Goal: Information Seeking & Learning: Learn about a topic

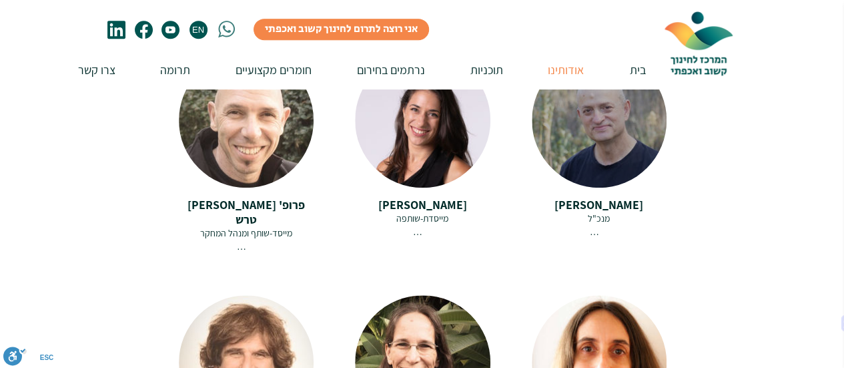
scroll to position [267, 0]
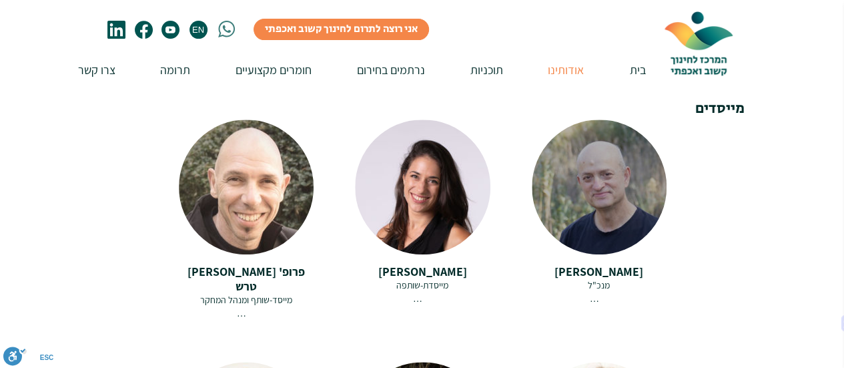
click at [612, 264] on span "[PERSON_NAME]" at bounding box center [599, 271] width 89 height 15
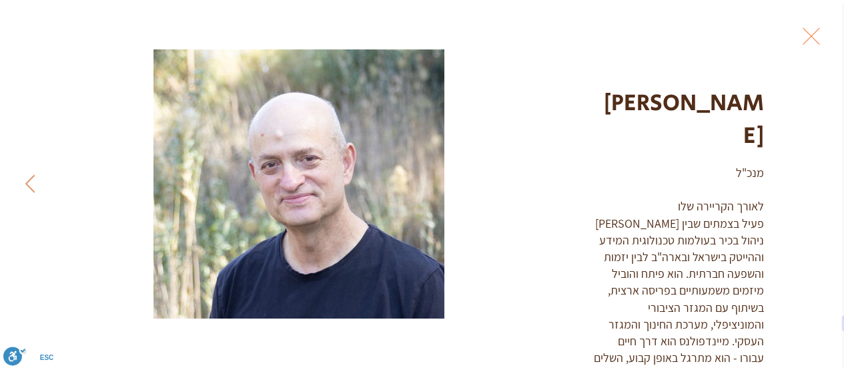
scroll to position [68, 0]
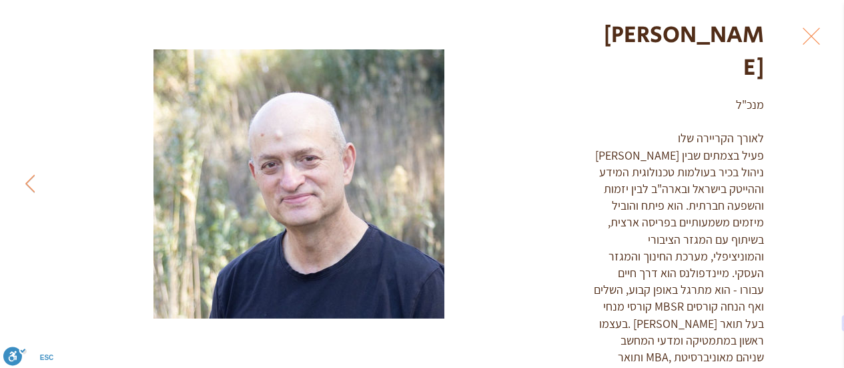
click at [824, 41] on button "Exit expand mode" at bounding box center [811, 34] width 25 height 29
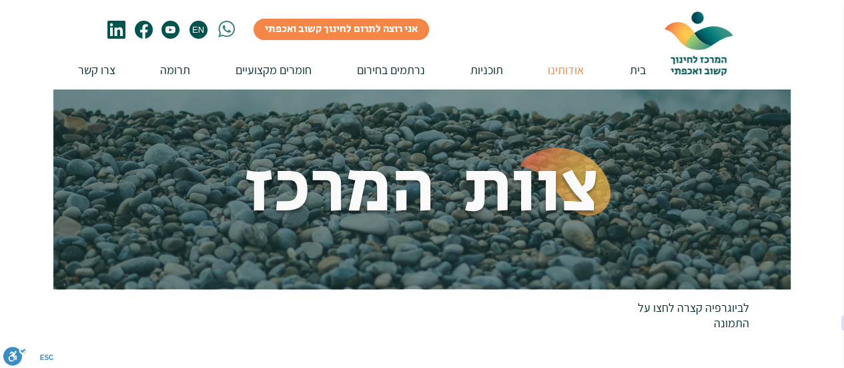
scroll to position [267, 0]
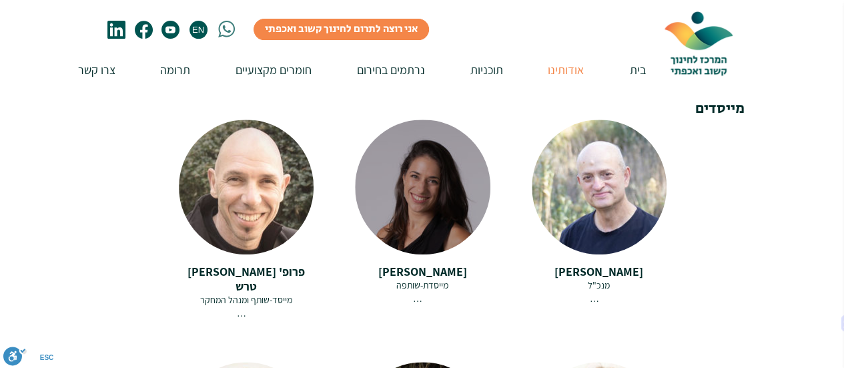
click at [403, 264] on span "[PERSON_NAME]" at bounding box center [422, 271] width 89 height 15
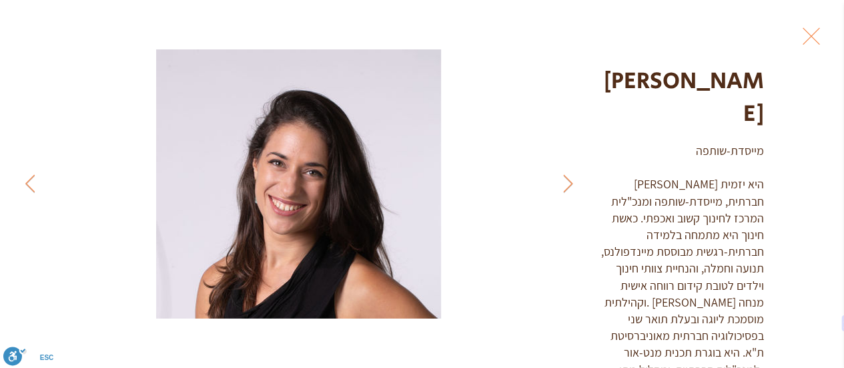
scroll to position [35, 0]
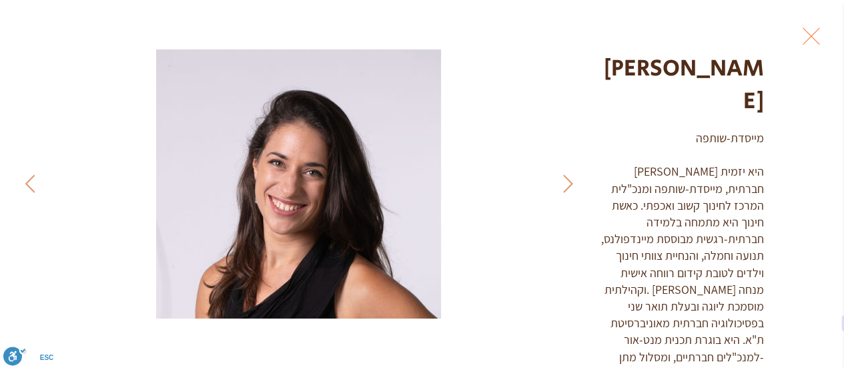
click at [824, 35] on button "Exit expand mode" at bounding box center [811, 34] width 25 height 29
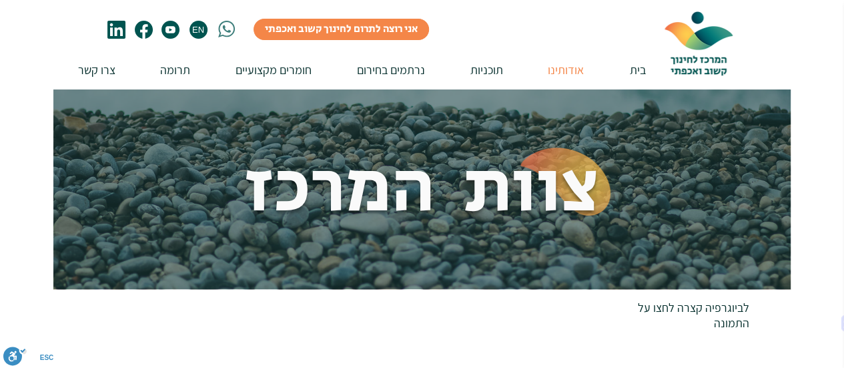
scroll to position [267, 0]
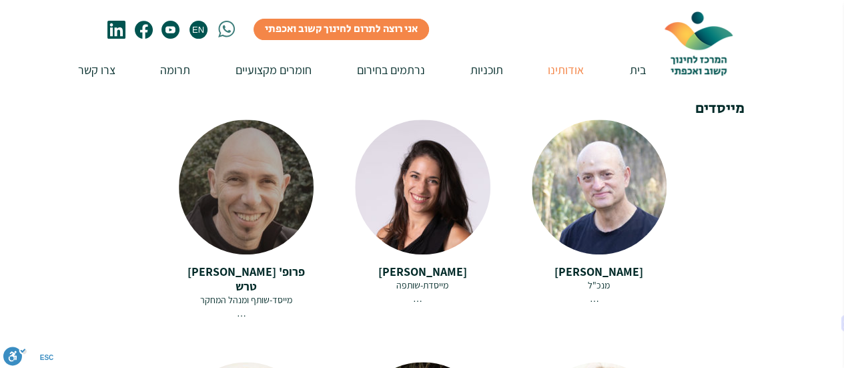
click at [260, 264] on span "פרופ' [PERSON_NAME] טרש" at bounding box center [246, 279] width 117 height 30
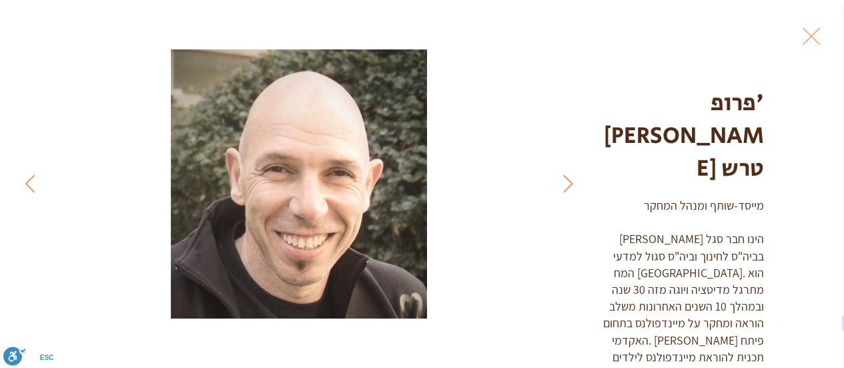
click at [824, 33] on button "Exit expand mode" at bounding box center [811, 34] width 25 height 29
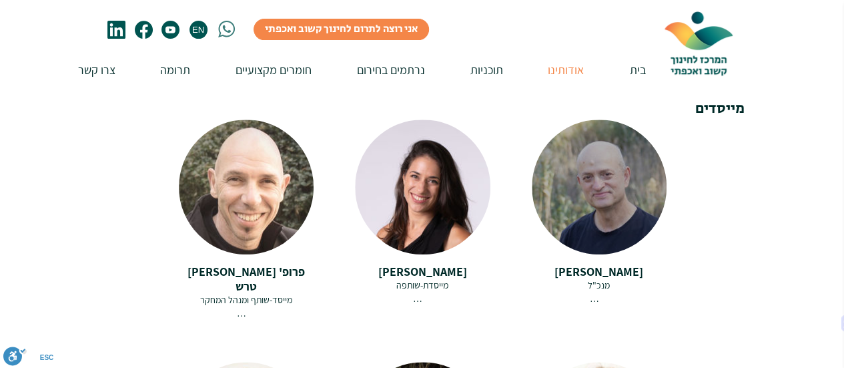
scroll to position [467, 0]
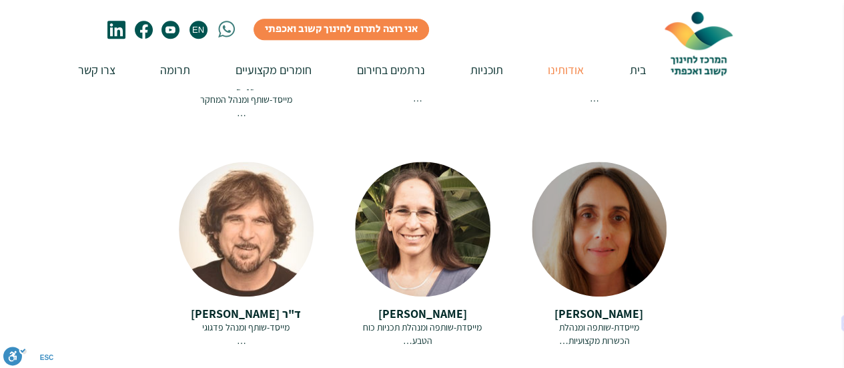
click at [605, 321] on span "מייסדת-שותפה ומנהלת" at bounding box center [599, 327] width 80 height 12
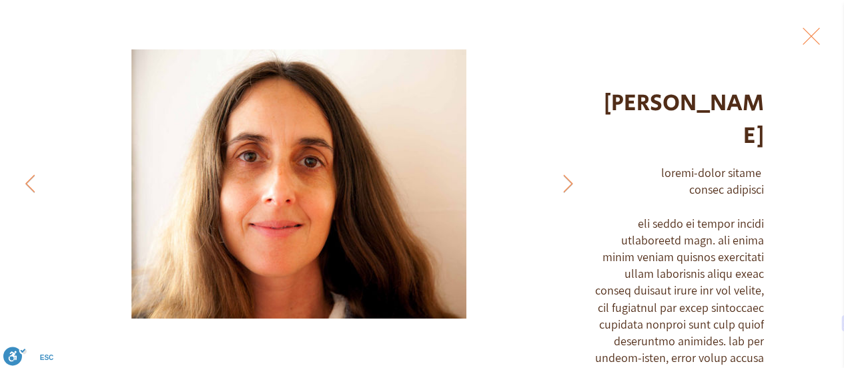
click at [824, 40] on button "Exit expand mode" at bounding box center [811, 34] width 25 height 29
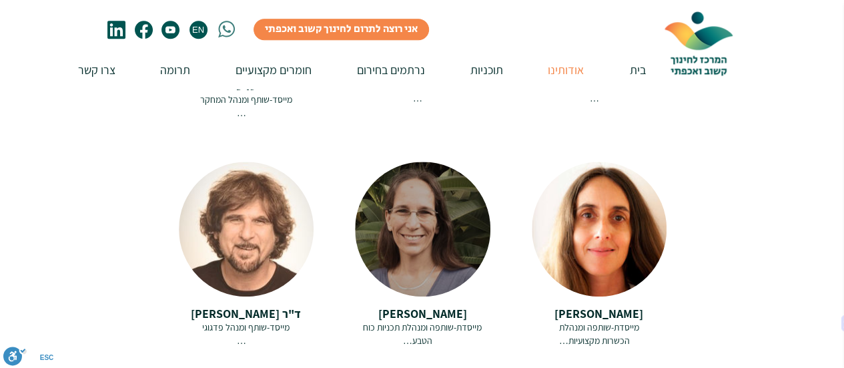
click at [431, 306] on span "[PERSON_NAME]" at bounding box center [422, 313] width 89 height 15
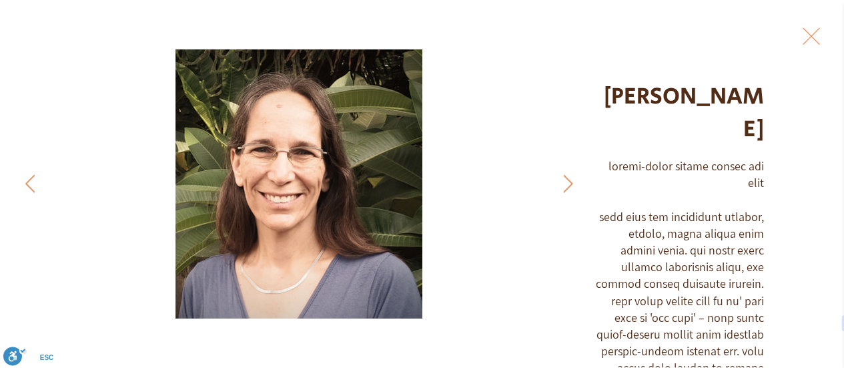
scroll to position [3, 0]
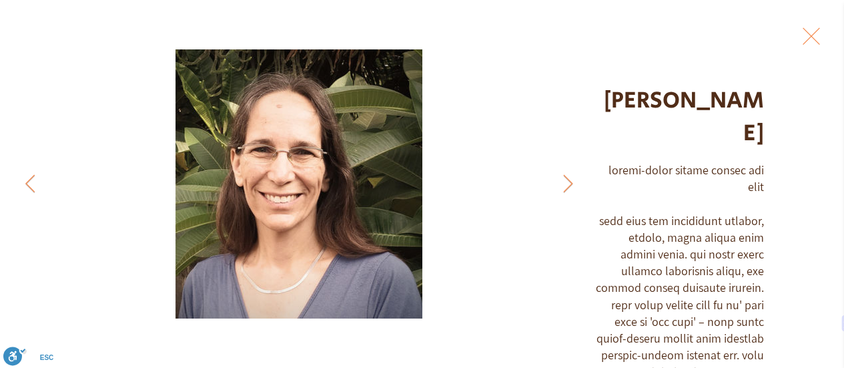
click at [822, 42] on button "Exit expand mode" at bounding box center [811, 34] width 25 height 29
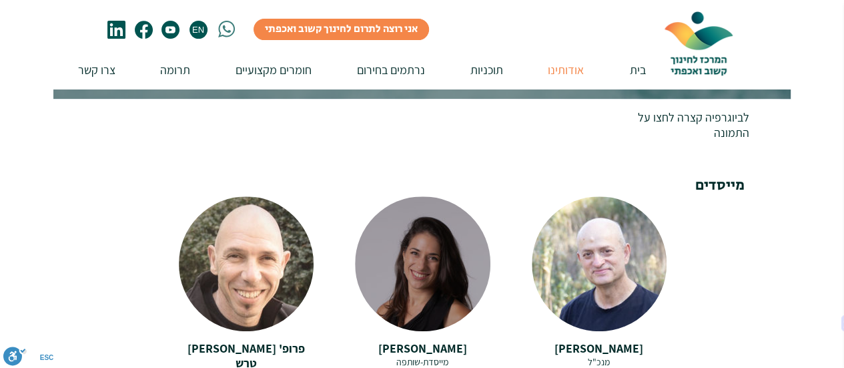
scroll to position [267, 0]
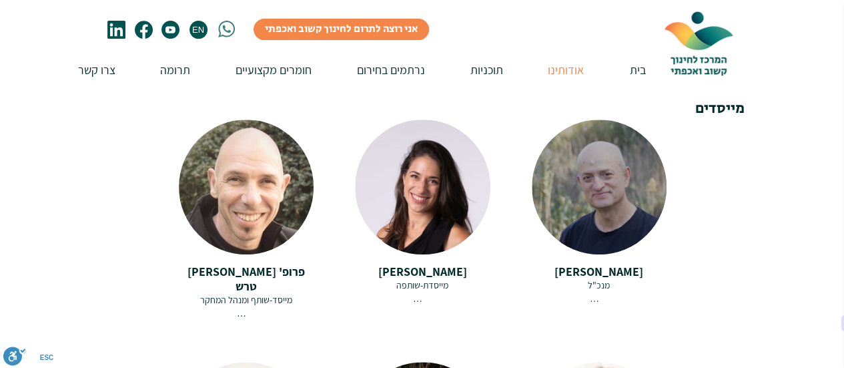
click at [604, 264] on span "[PERSON_NAME]" at bounding box center [599, 271] width 89 height 15
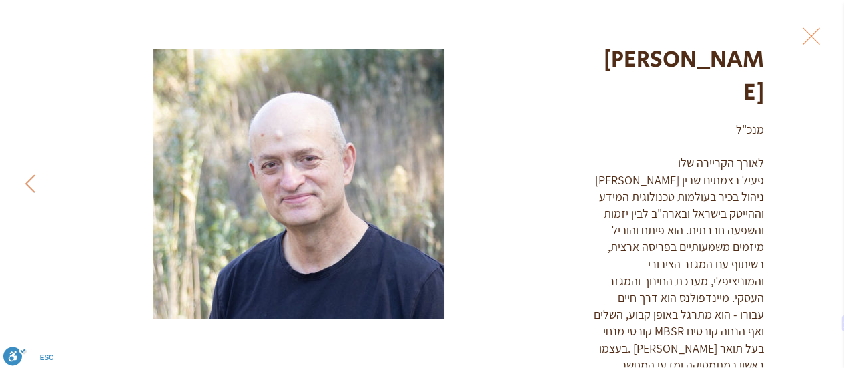
scroll to position [68, 0]
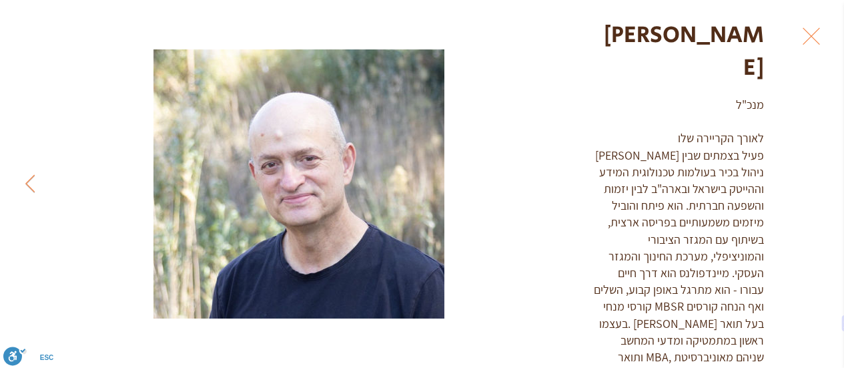
click at [818, 44] on button "Exit expand mode" at bounding box center [811, 34] width 25 height 29
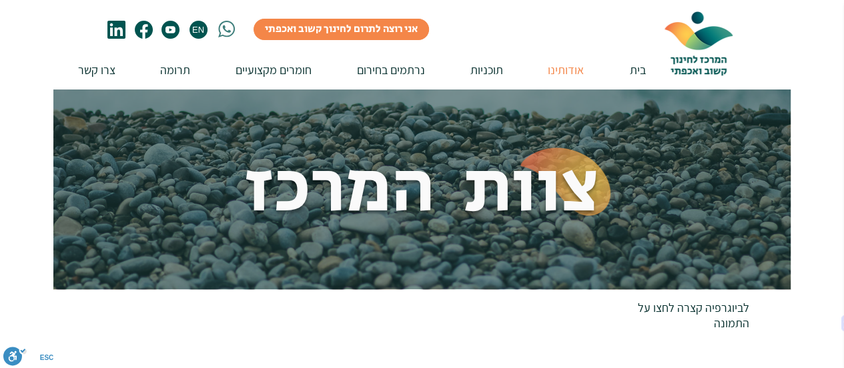
scroll to position [267, 0]
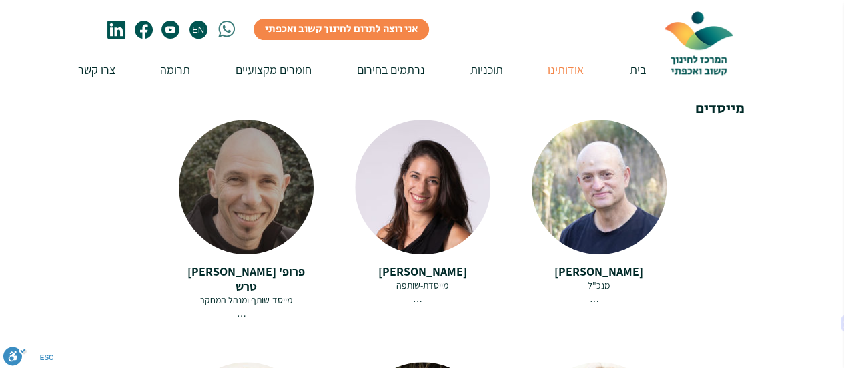
click at [272, 264] on span "פרופ' [PERSON_NAME] טרש" at bounding box center [246, 279] width 117 height 30
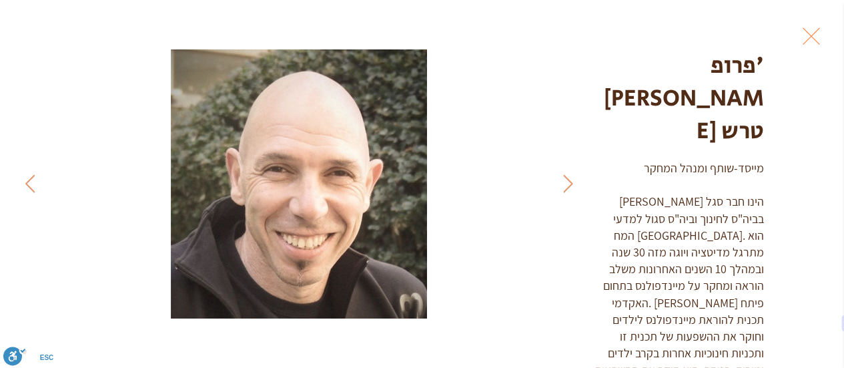
scroll to position [17, 0]
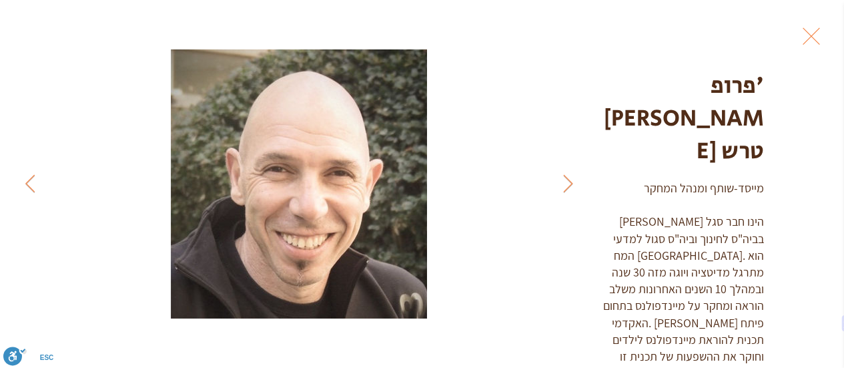
click at [824, 33] on button "Exit expand mode" at bounding box center [811, 34] width 25 height 29
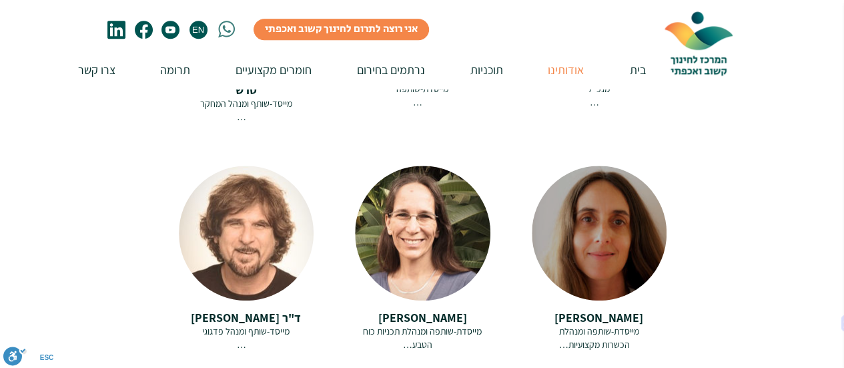
scroll to position [534, 0]
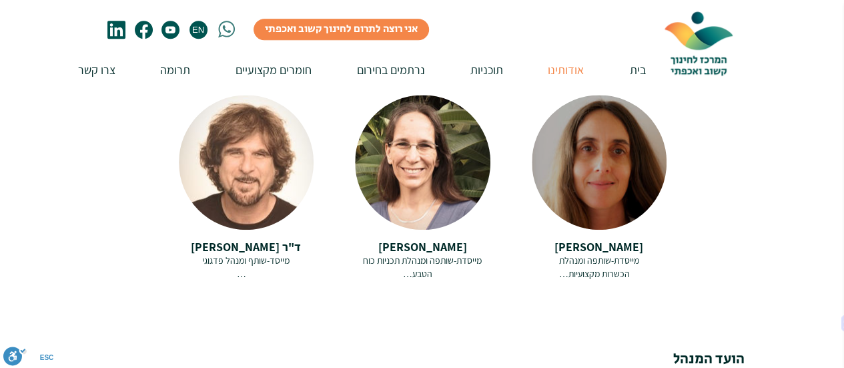
click at [599, 254] on span "מייסדת-שותפה ומנהלת" at bounding box center [599, 260] width 80 height 12
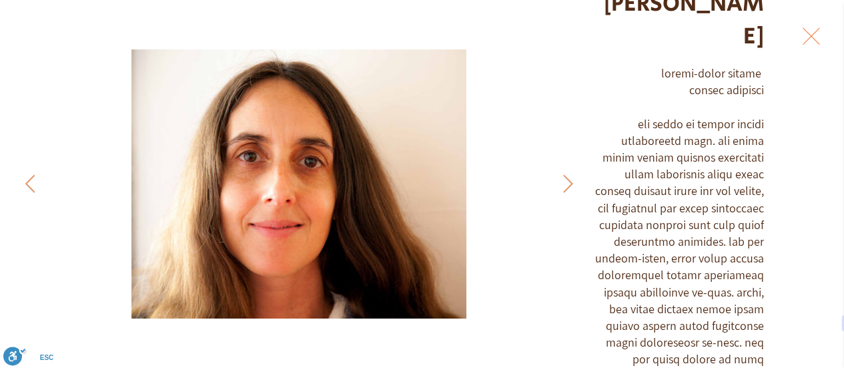
scroll to position [69, 0]
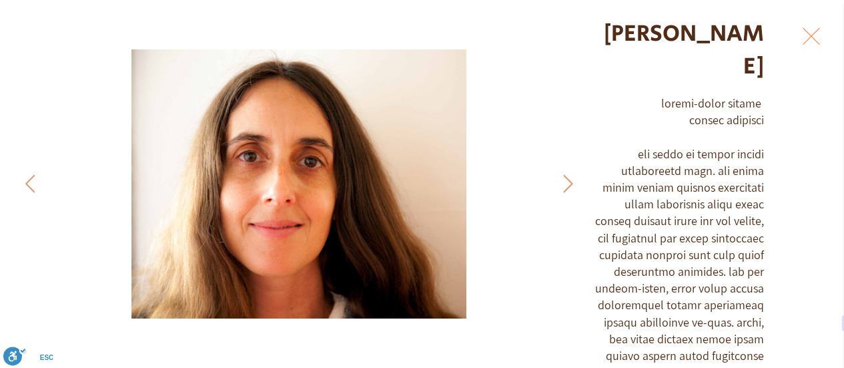
click at [824, 36] on button "Exit expand mode" at bounding box center [811, 34] width 25 height 29
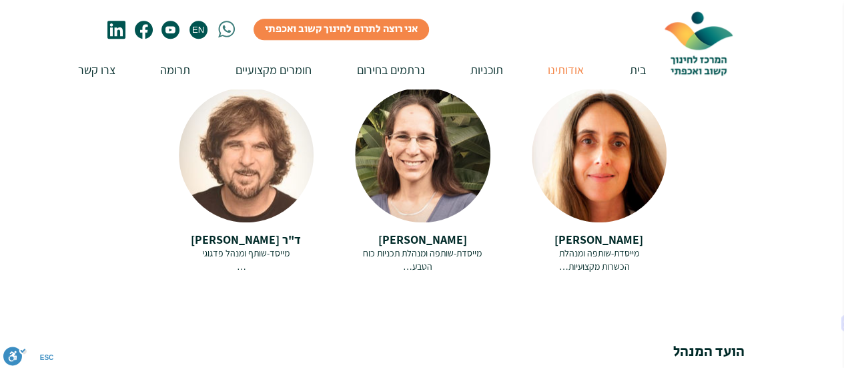
scroll to position [534, 0]
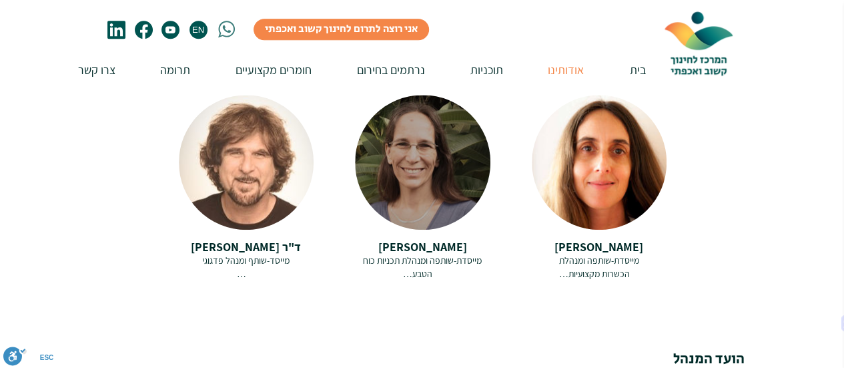
click at [442, 254] on span "מייסדת-שותפה ומנהלת תכניות כוח הטבע" at bounding box center [422, 266] width 119 height 25
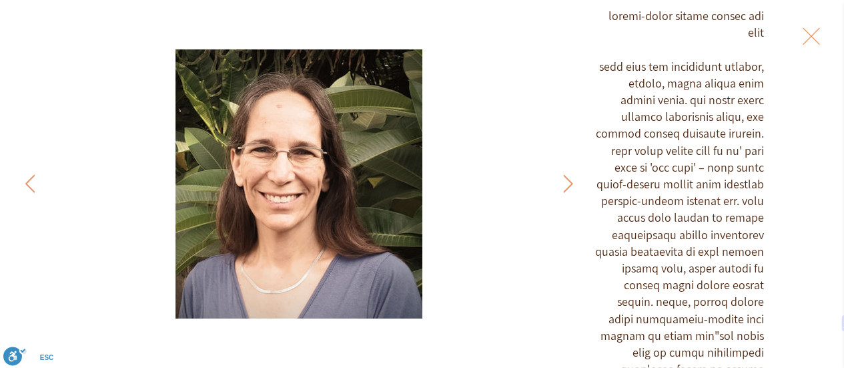
scroll to position [136, 0]
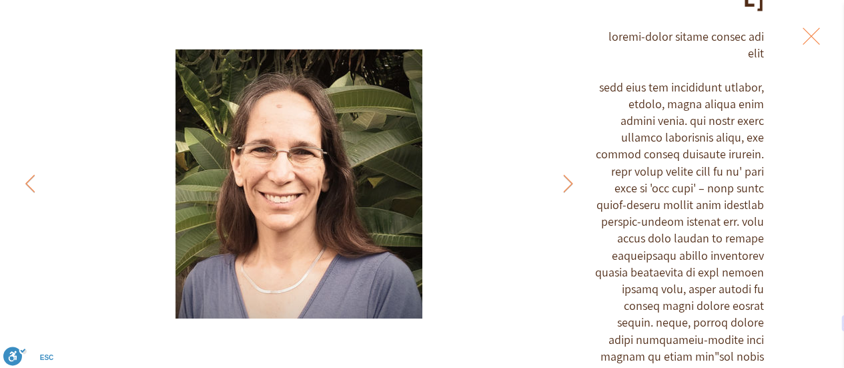
click at [824, 42] on button "Exit expand mode" at bounding box center [811, 34] width 25 height 29
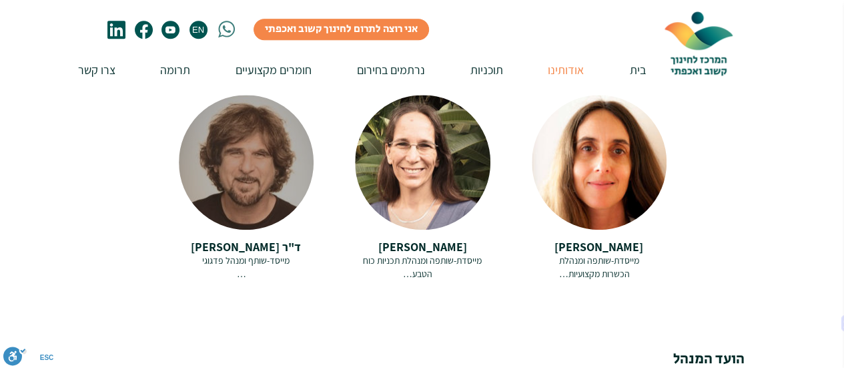
click at [258, 254] on span "מייסד-שותף ומנהל פדגוגי" at bounding box center [245, 260] width 87 height 12
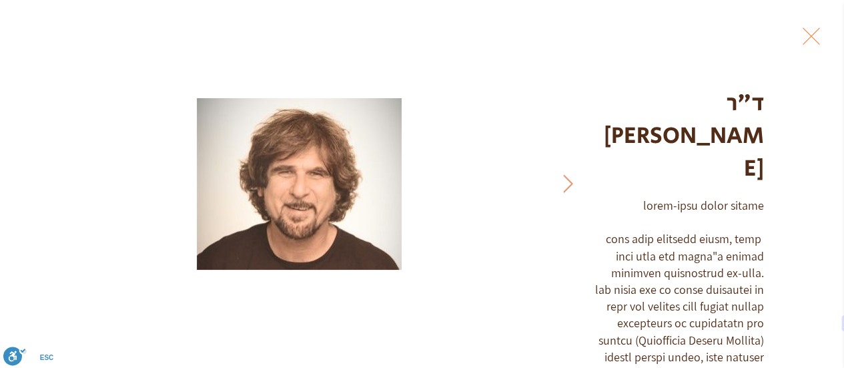
click at [824, 40] on button "Exit expand mode" at bounding box center [811, 34] width 25 height 29
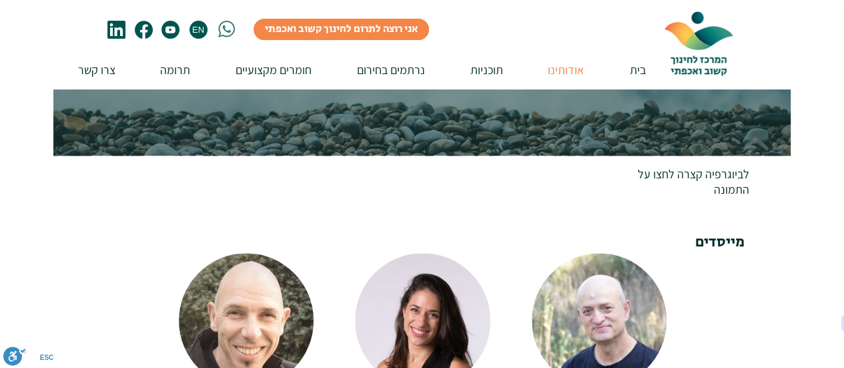
scroll to position [267, 0]
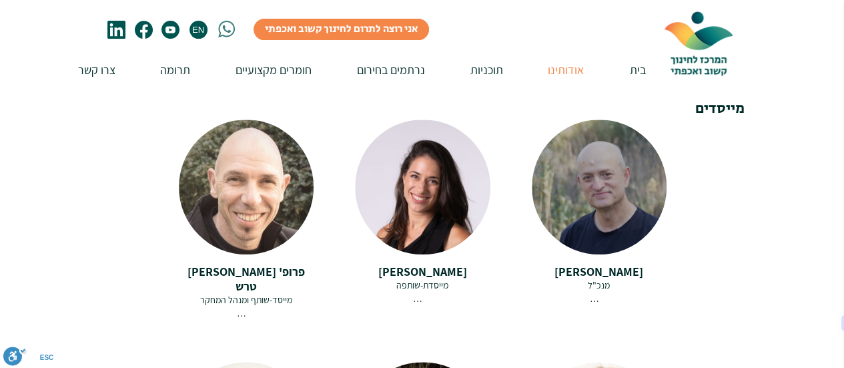
click at [594, 279] on span "מנכ"ל" at bounding box center [599, 285] width 22 height 12
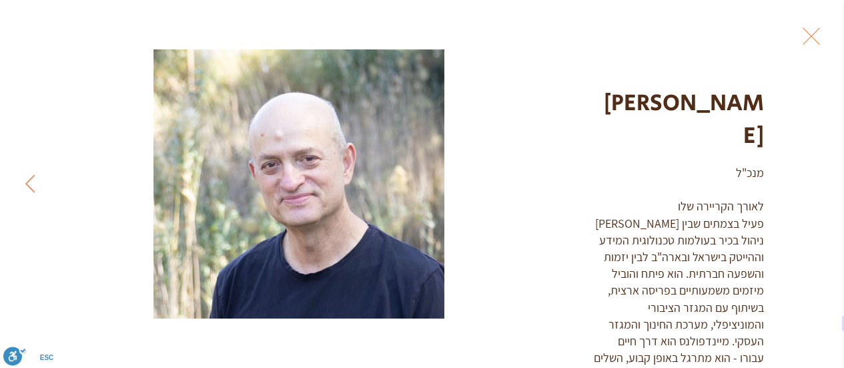
click at [824, 42] on button "Exit expand mode" at bounding box center [811, 34] width 25 height 29
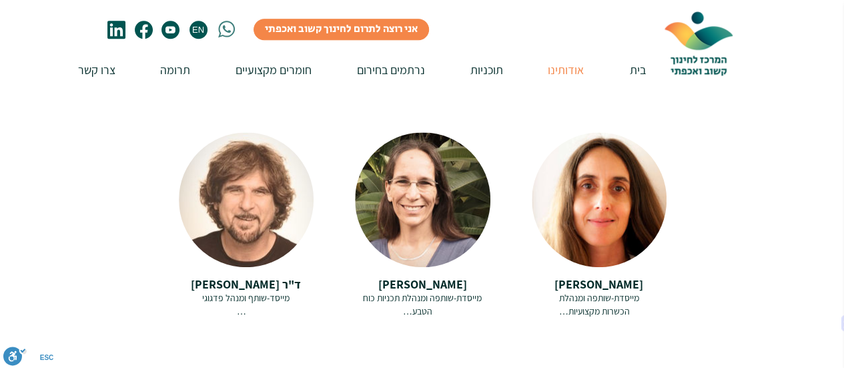
scroll to position [534, 0]
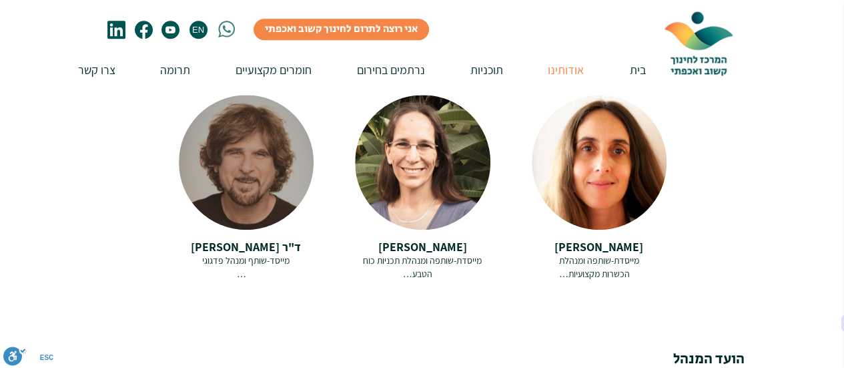
click at [224, 239] on span "ד"ר [PERSON_NAME]" at bounding box center [246, 246] width 110 height 15
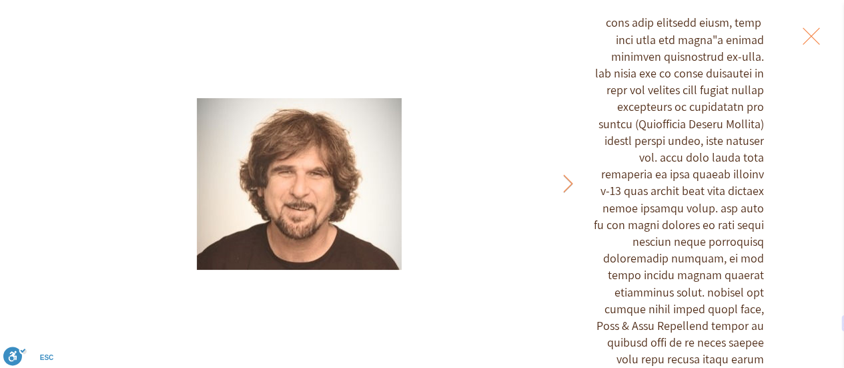
scroll to position [83, 0]
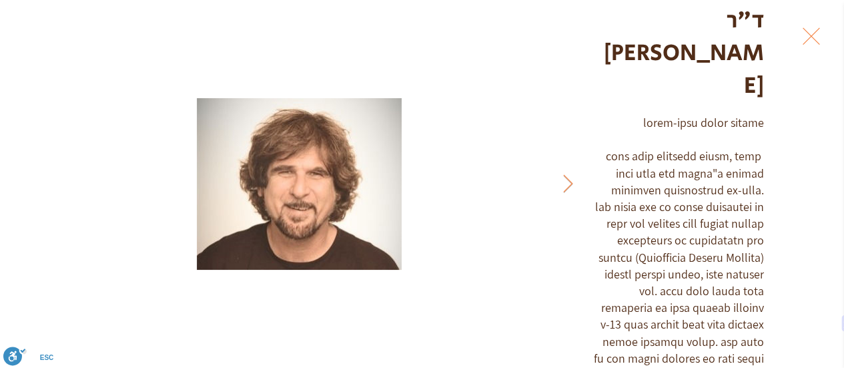
click at [823, 35] on button "Exit expand mode" at bounding box center [811, 34] width 25 height 29
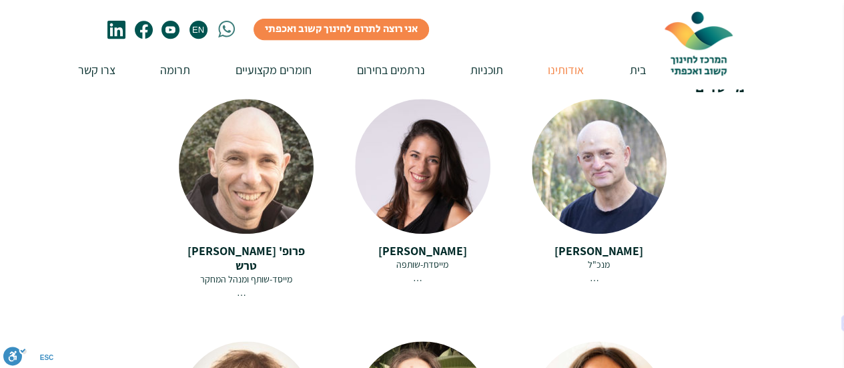
scroll to position [267, 0]
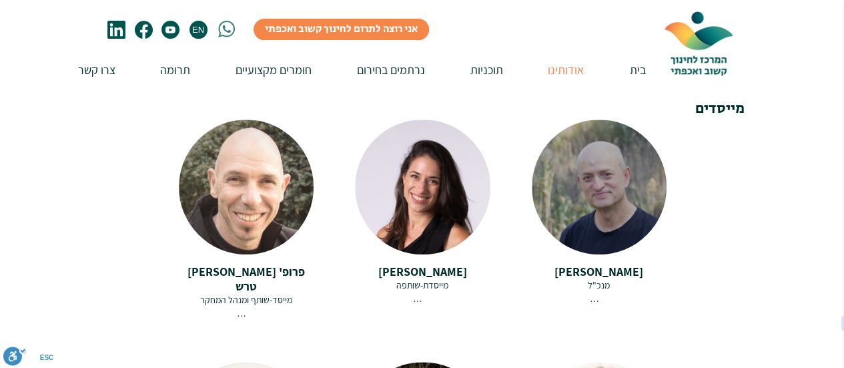
click at [606, 264] on span "[PERSON_NAME]" at bounding box center [599, 271] width 89 height 15
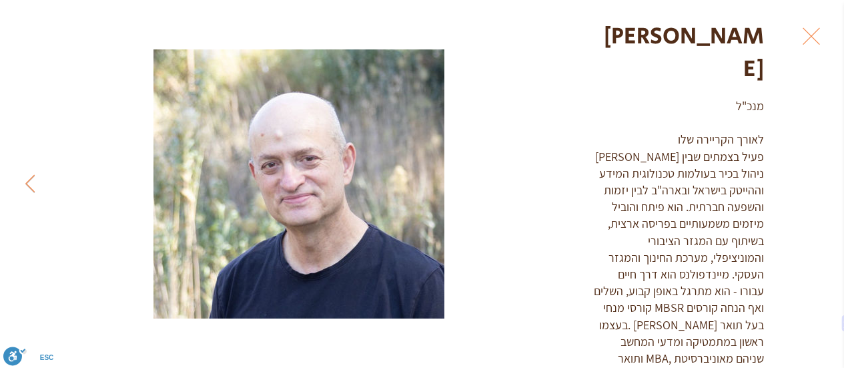
scroll to position [68, 0]
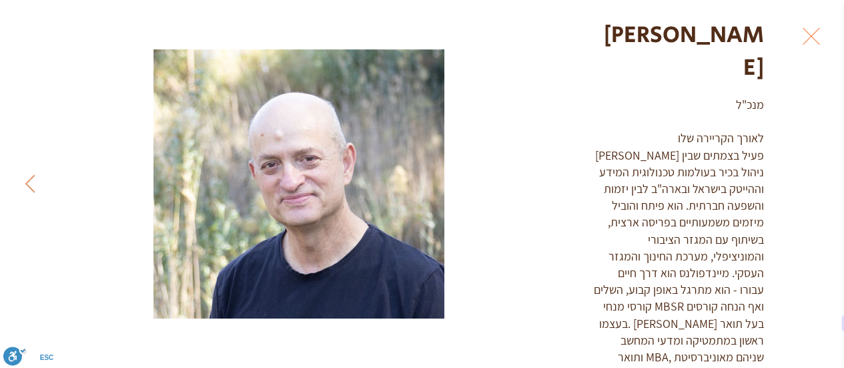
click at [606, 260] on div "מנכ"ל לאורך הקריירה שלו [PERSON_NAME] פעיל בצמתים שבין ניהול בכיר בעולמות טכנול…" at bounding box center [679, 239] width 171 height 286
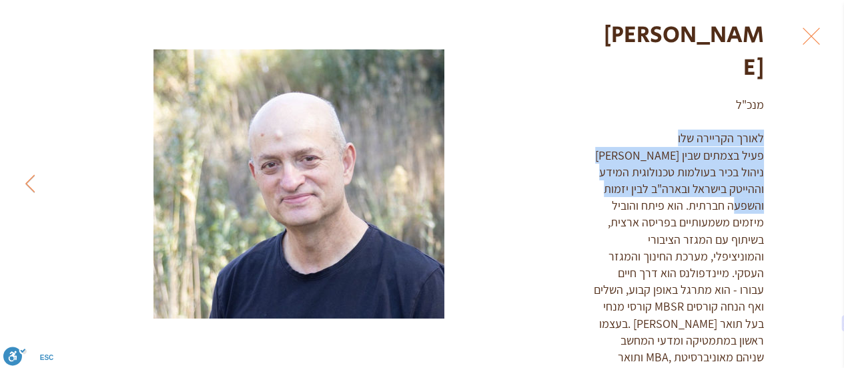
drag, startPoint x: 748, startPoint y: 101, endPoint x: 712, endPoint y: 173, distance: 80.6
click at [712, 173] on div "מנכ"ל לאורך הקריירה שלו [PERSON_NAME] פעיל בצמתים שבין ניהול בכיר בעולמות טכנול…" at bounding box center [679, 239] width 171 height 286
copy div "לאורך הקריירה שלו [PERSON_NAME] פעיל בצמתים שבין ניהול בכיר בעולמות טכנולוגית ה…"
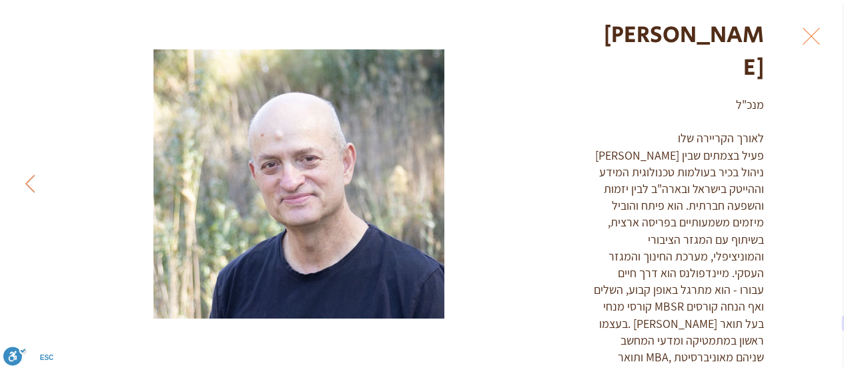
click at [587, 213] on div "Gallery item, detailed view" at bounding box center [299, 183] width 598 height 269
click at [37, 184] on button "Next Item" at bounding box center [29, 184] width 33 height 33
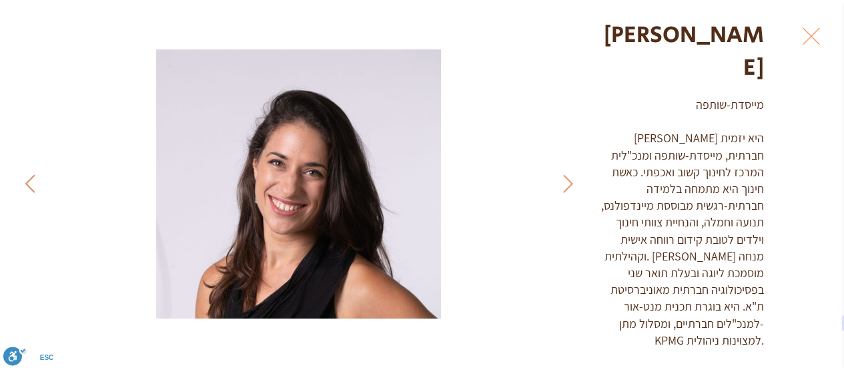
scroll to position [35, 0]
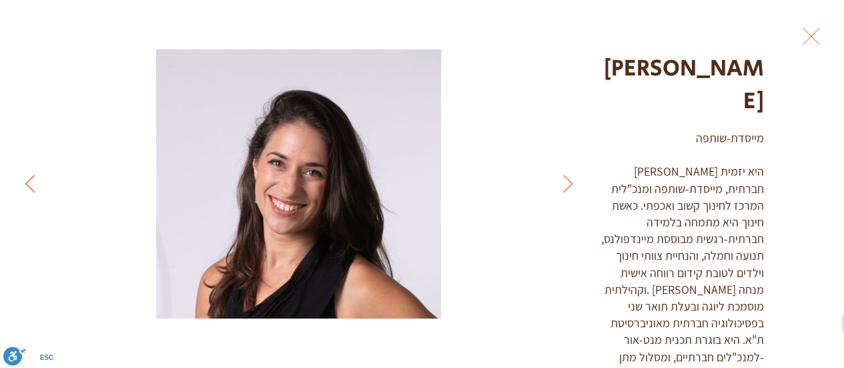
click at [31, 180] on icon "Next Item" at bounding box center [30, 183] width 10 height 18
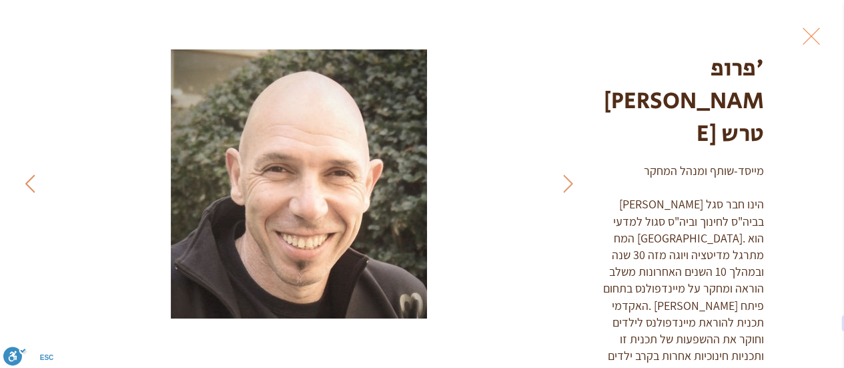
scroll to position [68, 0]
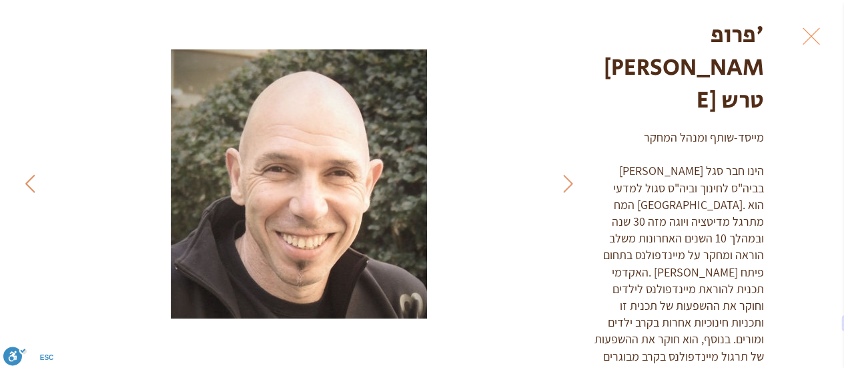
click at [33, 178] on icon "Next Item" at bounding box center [30, 183] width 10 height 18
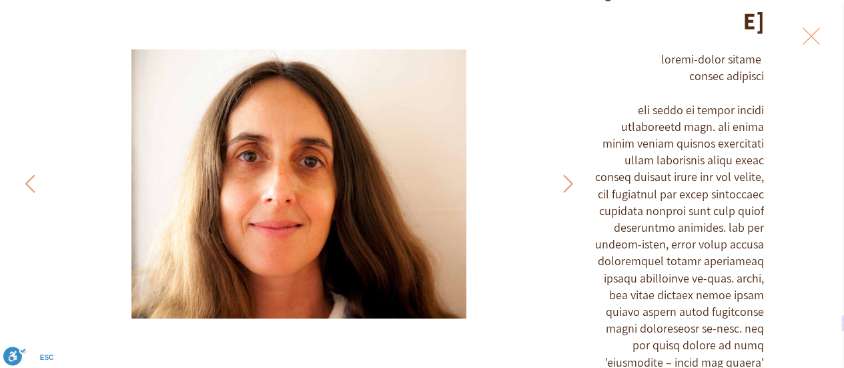
scroll to position [68, 0]
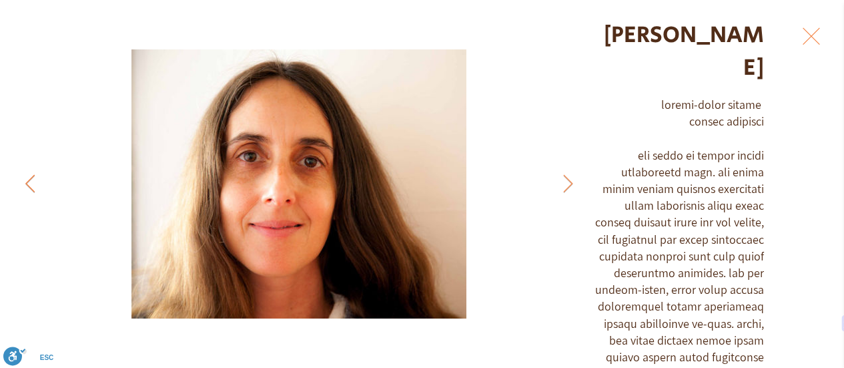
click at [27, 186] on icon "Next Item" at bounding box center [30, 183] width 10 height 18
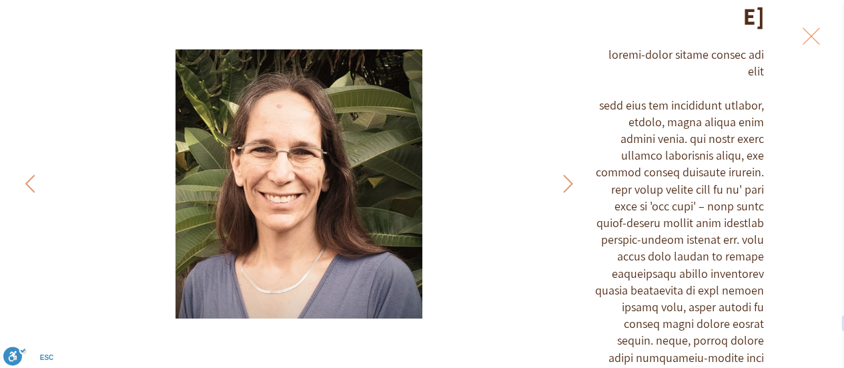
scroll to position [202, 0]
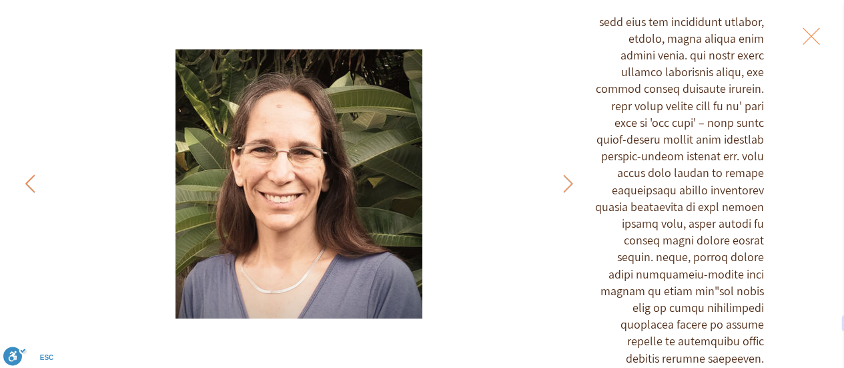
click at [25, 185] on icon "Next Item" at bounding box center [30, 183] width 10 height 18
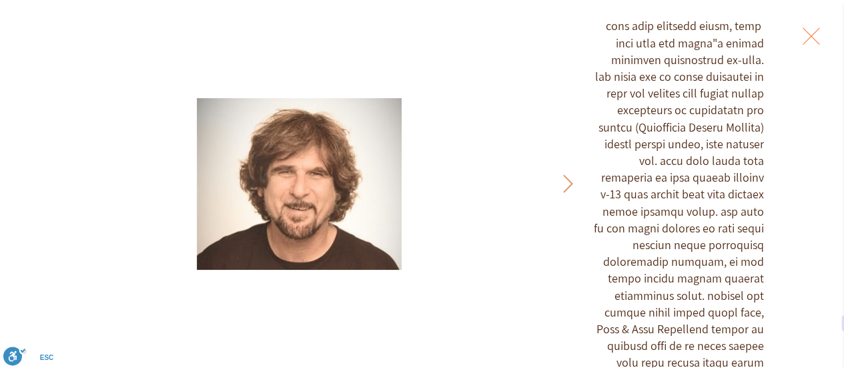
scroll to position [216, 0]
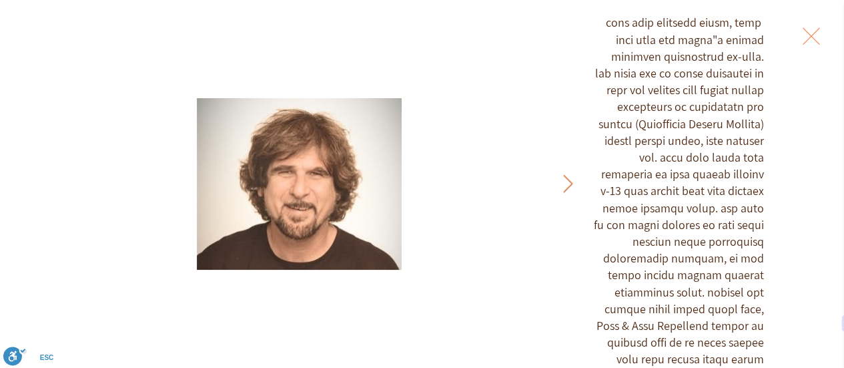
click at [560, 186] on button "Previous Item" at bounding box center [567, 184] width 33 height 33
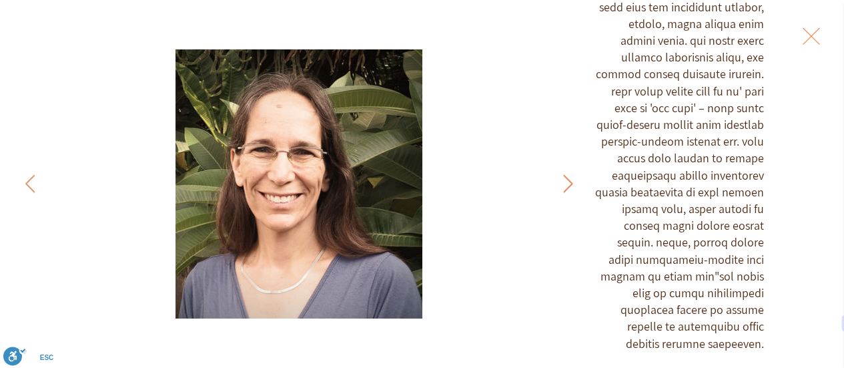
scroll to position [20, 0]
click at [560, 186] on button "Previous Item" at bounding box center [567, 184] width 33 height 33
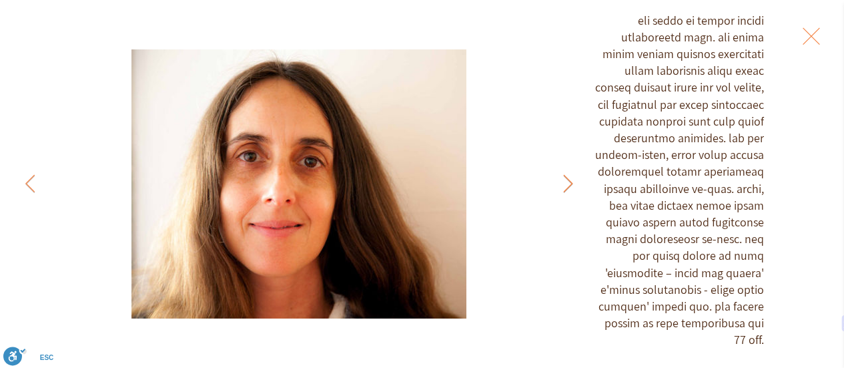
click at [560, 186] on button "Previous Item" at bounding box center [567, 184] width 33 height 33
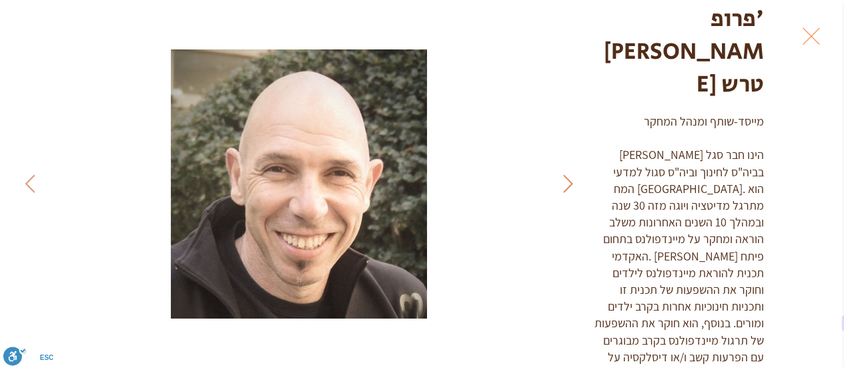
click at [560, 186] on button "Previous Item" at bounding box center [567, 184] width 33 height 33
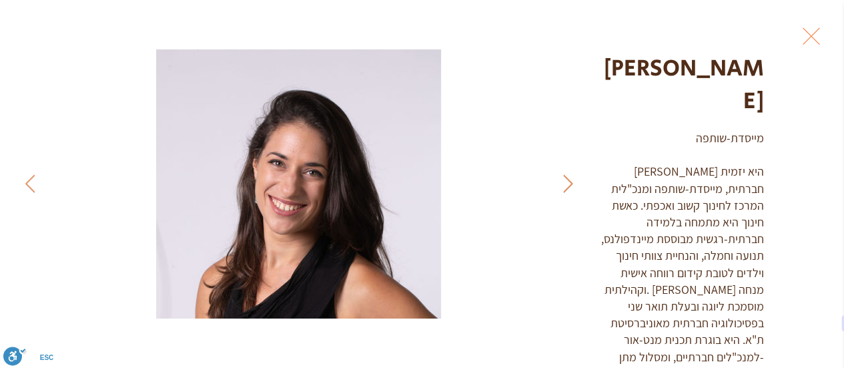
click at [560, 186] on button "Previous Item" at bounding box center [567, 184] width 33 height 33
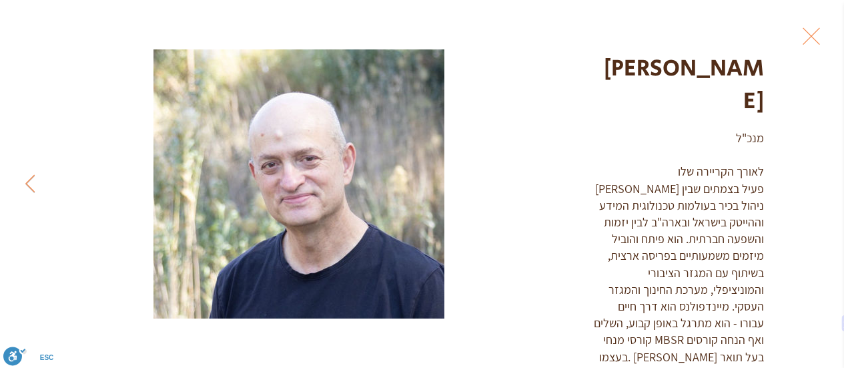
scroll to position [68, 0]
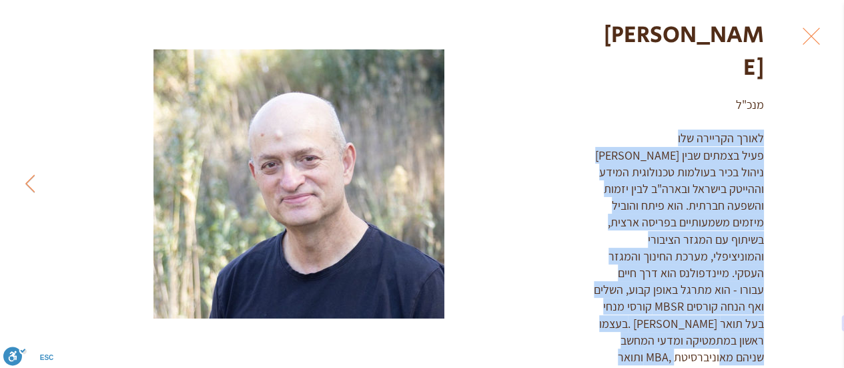
drag, startPoint x: 748, startPoint y: 103, endPoint x: 750, endPoint y: 343, distance: 239.6
click at [750, 343] on div "[PERSON_NAME] מנכ"ל לאורך הקריירה שלו [PERSON_NAME] פעיל בצמתים שבין ניהול בכיר…" at bounding box center [718, 183] width 254 height 367
copy div "לאורך הקריירה שלו [PERSON_NAME] פעיל בצמתים שבין ניהול בכיר בעולמות טכנולוגית ה…"
click at [824, 35] on button "Exit expand mode" at bounding box center [811, 34] width 25 height 29
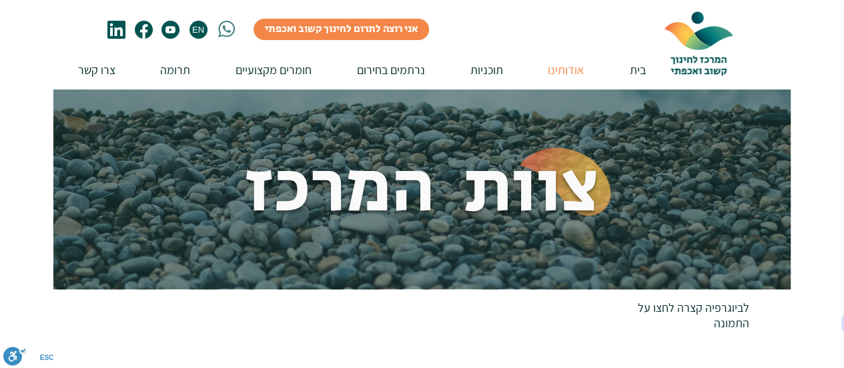
scroll to position [267, 0]
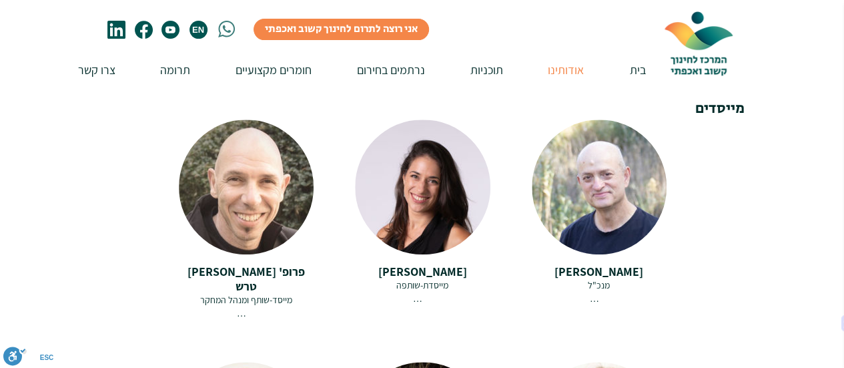
click at [200, 35] on span "EN" at bounding box center [199, 30] width 18 height 18
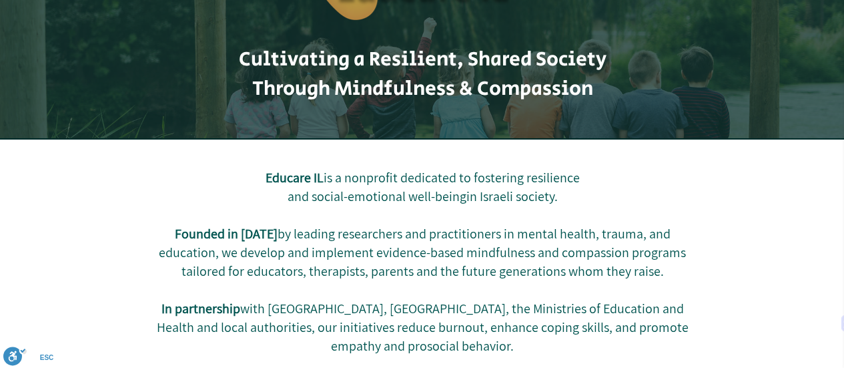
scroll to position [200, 0]
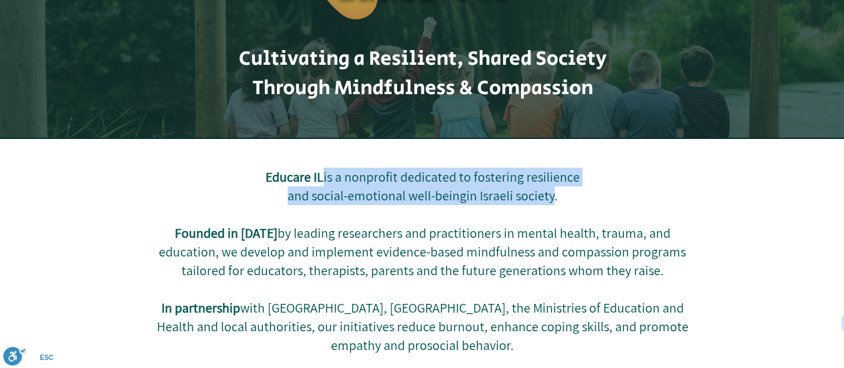
drag, startPoint x: 328, startPoint y: 176, endPoint x: 555, endPoint y: 191, distance: 227.4
copy div "is a nonprofit dedicated to fostering resilience and social-emotional well-bein…"
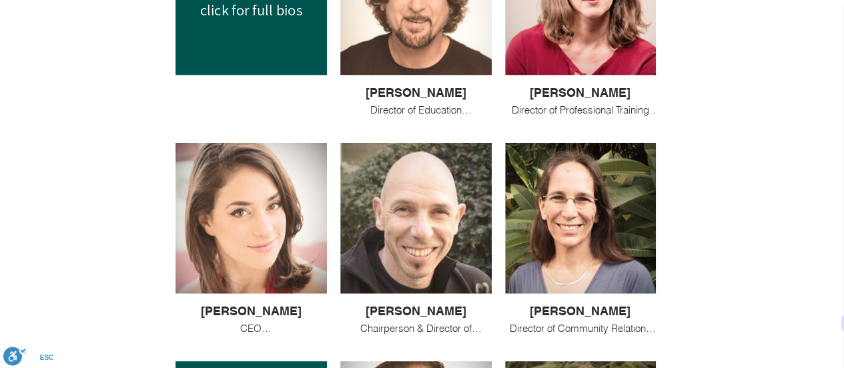
scroll to position [1335, 0]
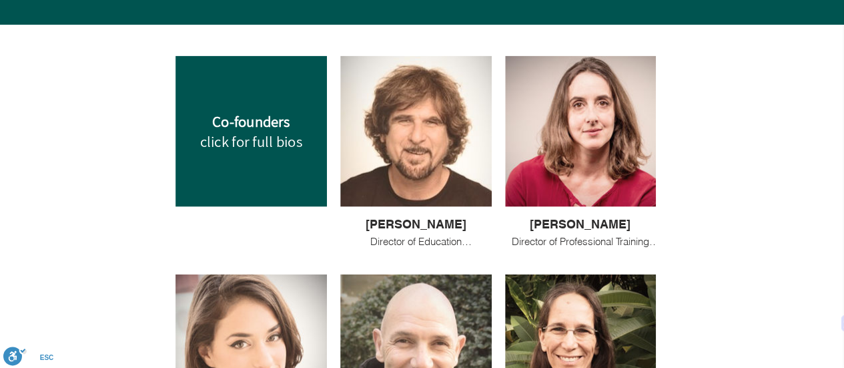
click at [418, 237] on span "Director of Education" at bounding box center [420, 241] width 101 height 13
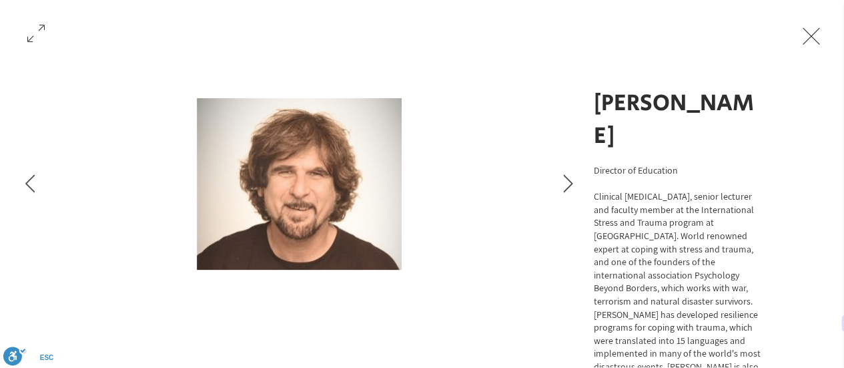
click at [824, 38] on button "Exit expand mode" at bounding box center [811, 34] width 25 height 29
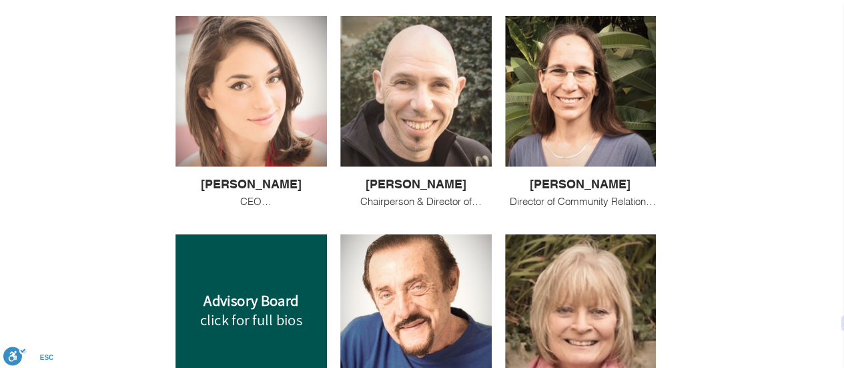
scroll to position [1602, 0]
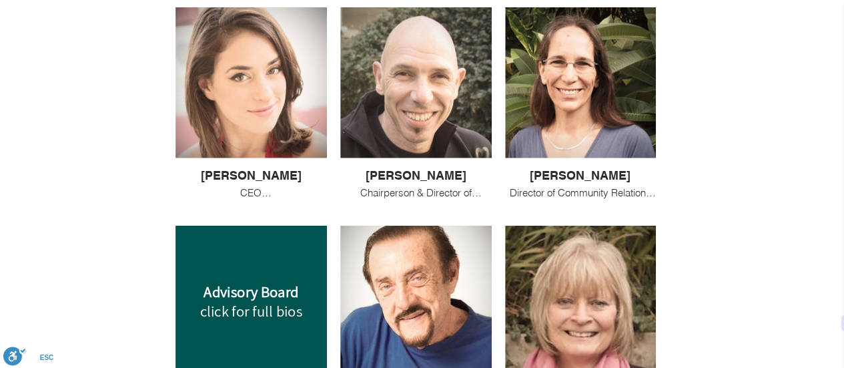
click at [282, 103] on div at bounding box center [252, 82] width 152 height 151
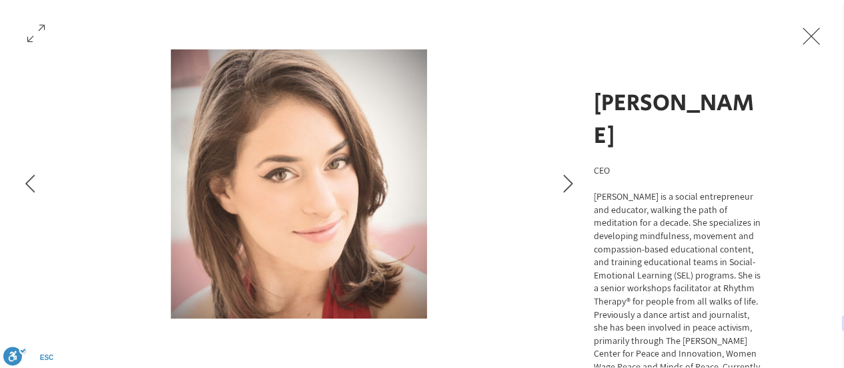
scroll to position [76, 0]
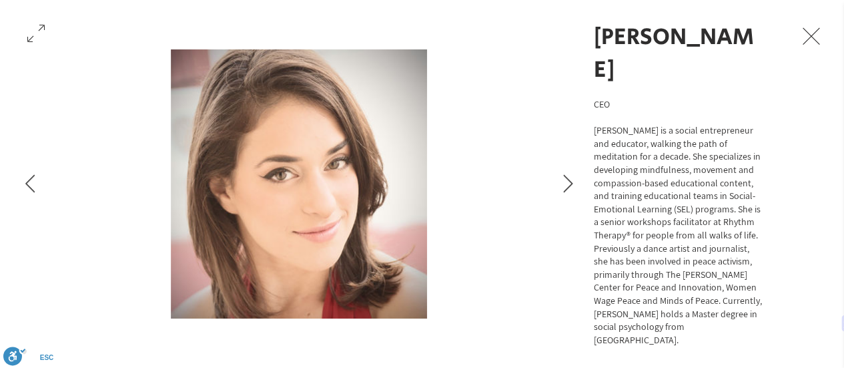
click at [824, 31] on button "Exit expand mode" at bounding box center [811, 34] width 25 height 29
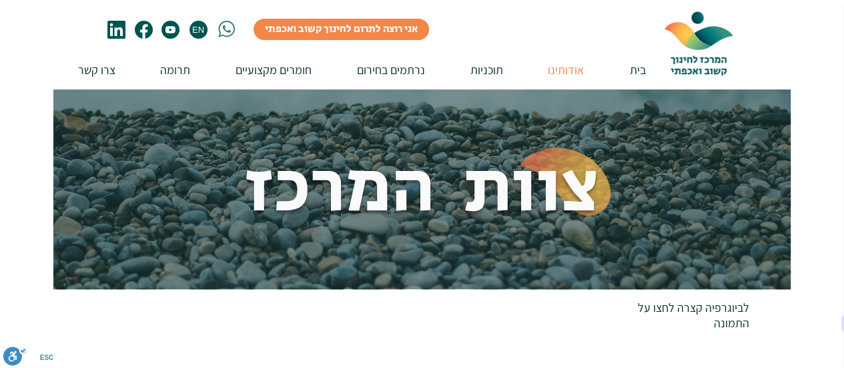
scroll to position [267, 0]
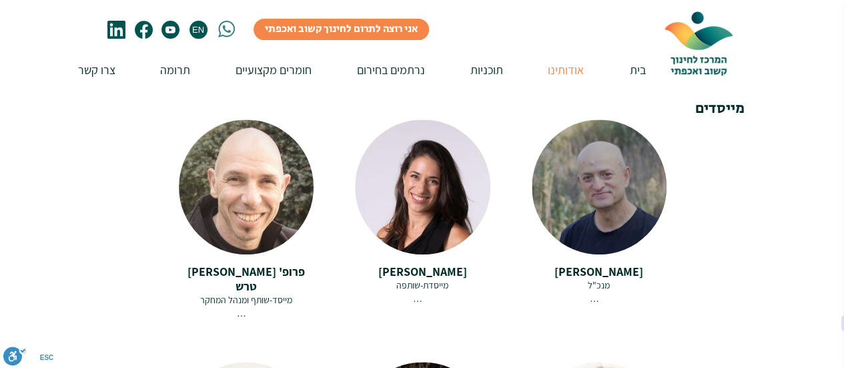
click at [601, 264] on span "[PERSON_NAME]" at bounding box center [599, 271] width 89 height 15
